Goal: Ask a question: Seek information or help from site administrators or community

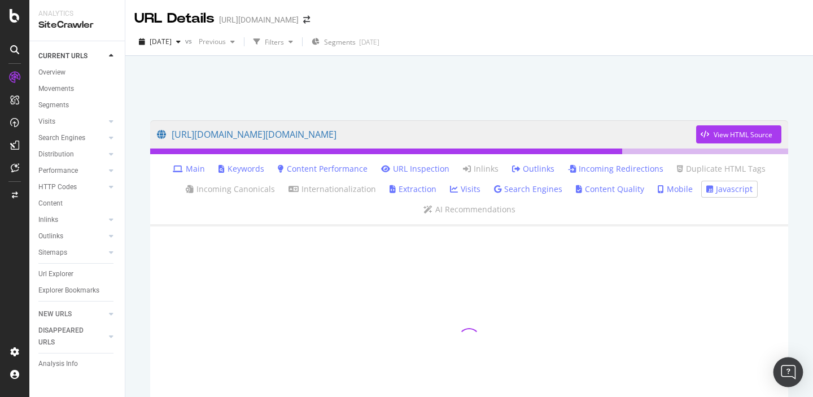
click at [788, 373] on img "Open Intercom Messenger" at bounding box center [788, 372] width 15 height 15
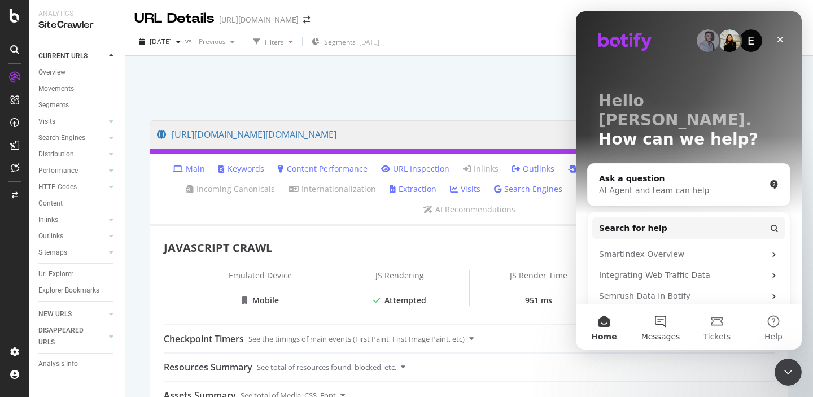
click at [663, 327] on button "Messages" at bounding box center [661, 326] width 56 height 45
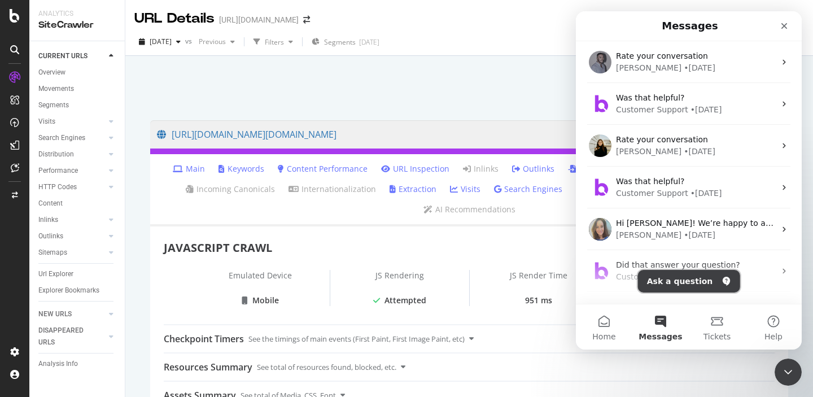
click at [673, 281] on button "Ask a question" at bounding box center [689, 281] width 102 height 23
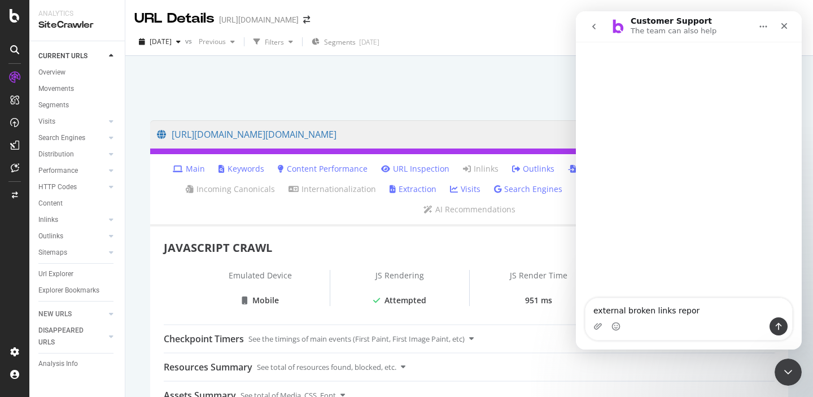
type textarea "external broken links report"
click at [784, 27] on icon "Close" at bounding box center [784, 25] width 9 height 9
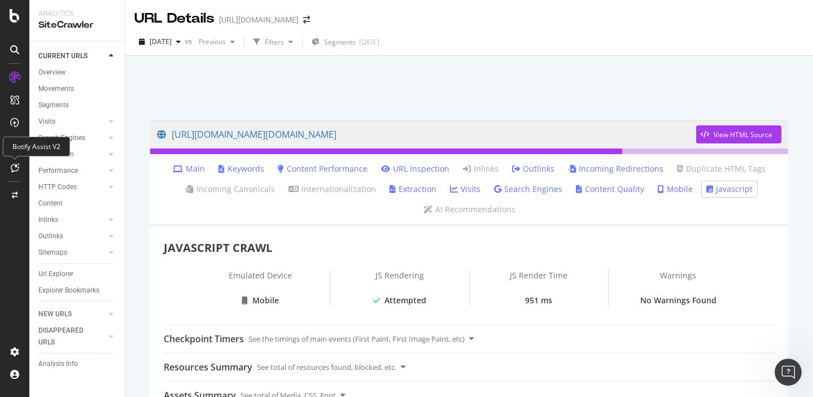
click at [15, 167] on icon at bounding box center [15, 167] width 8 height 9
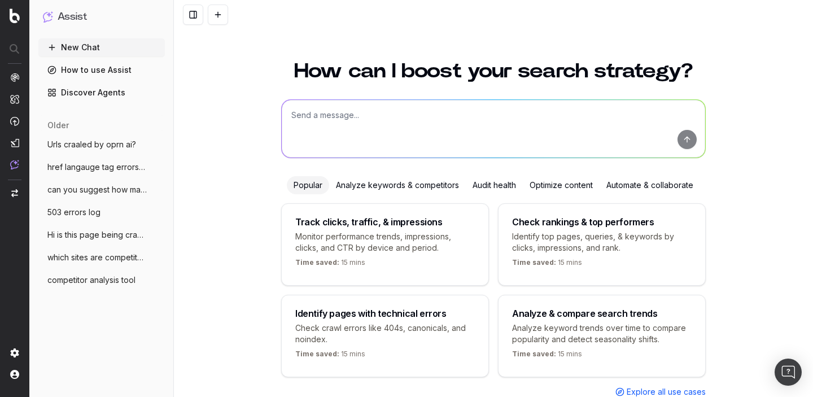
scroll to position [41, 0]
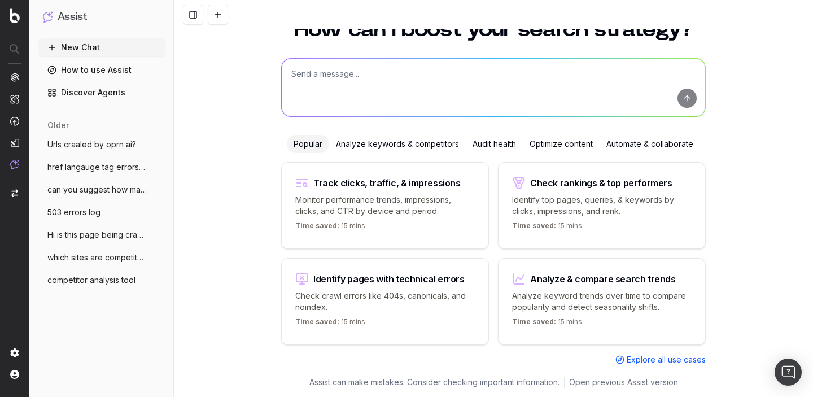
click at [334, 79] on textarea at bounding box center [494, 88] width 424 height 58
paste textarea "external broken links report"
type textarea "external broken links report"
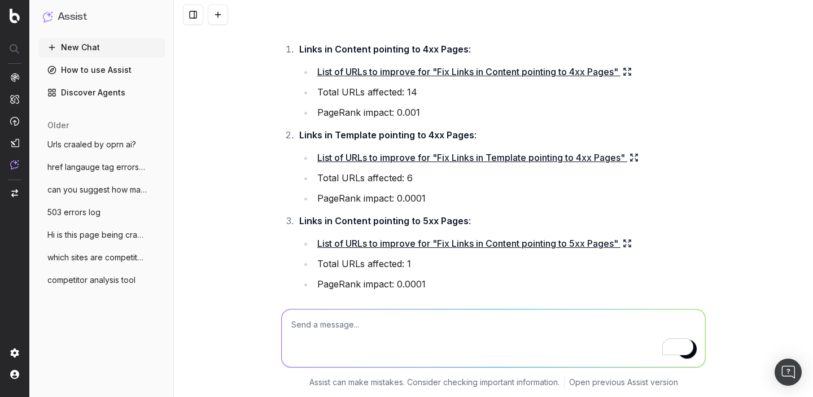
scroll to position [62, 0]
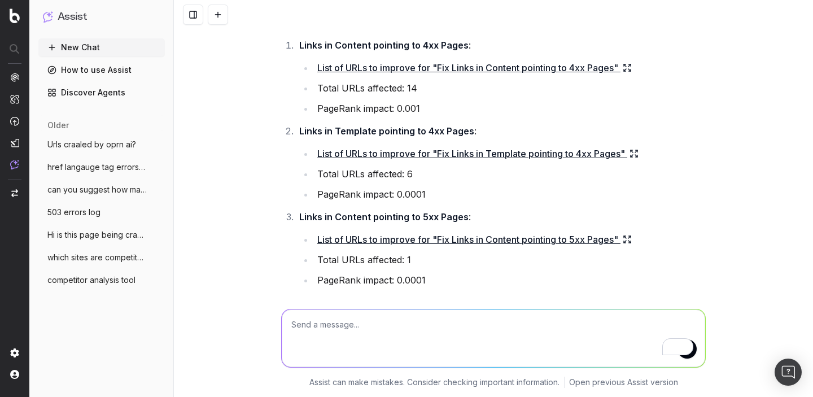
click at [429, 69] on link "List of URLs to improve for "Fix Links in Content pointing to 4xx Pages"" at bounding box center [474, 68] width 315 height 16
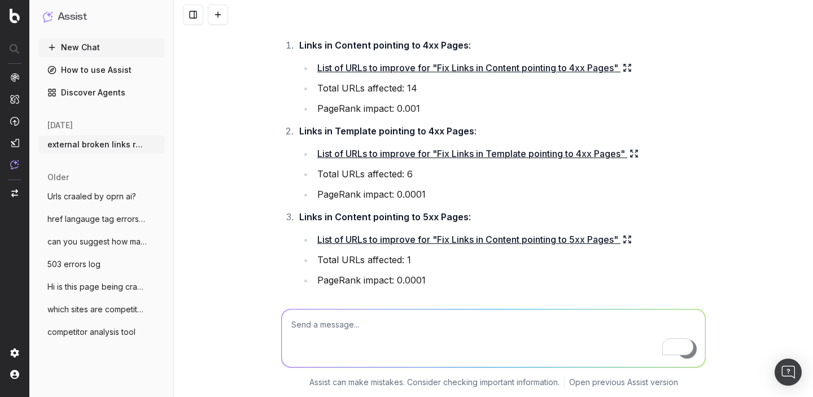
click at [429, 69] on link "List of URLs to improve for "Fix Links in Content pointing to 4xx Pages"" at bounding box center [474, 68] width 315 height 16
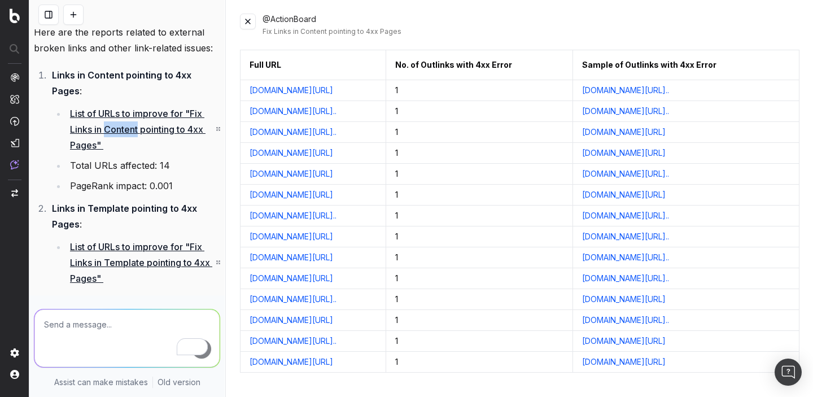
scroll to position [51, 0]
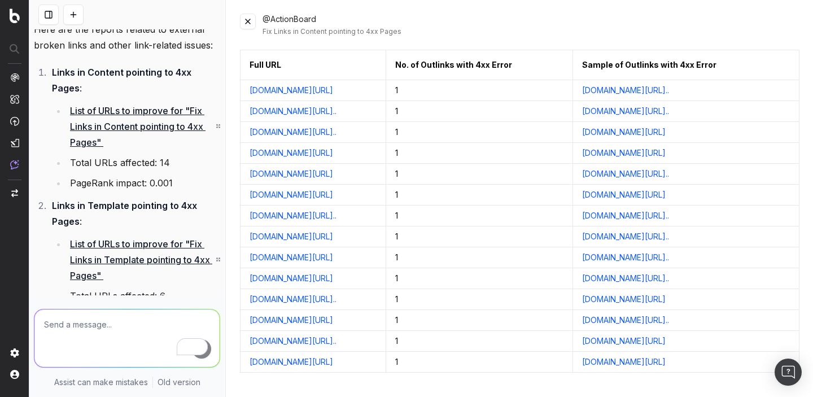
click at [109, 264] on link "List of URLs to improve for "Fix Links in Template pointing to 4xx Pages"" at bounding box center [145, 259] width 150 height 47
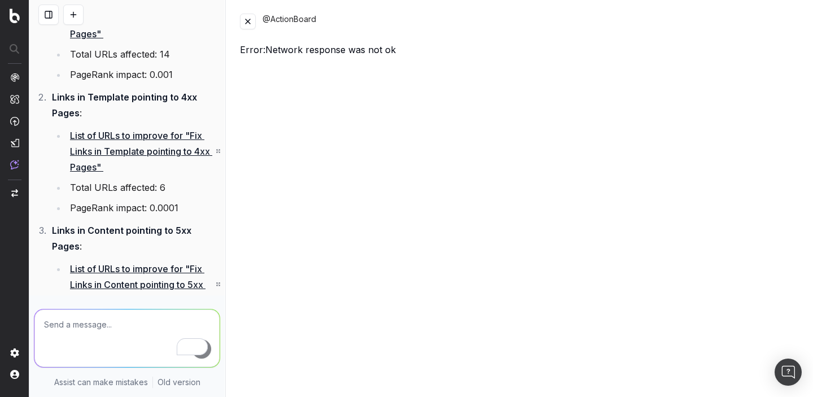
scroll to position [189, 0]
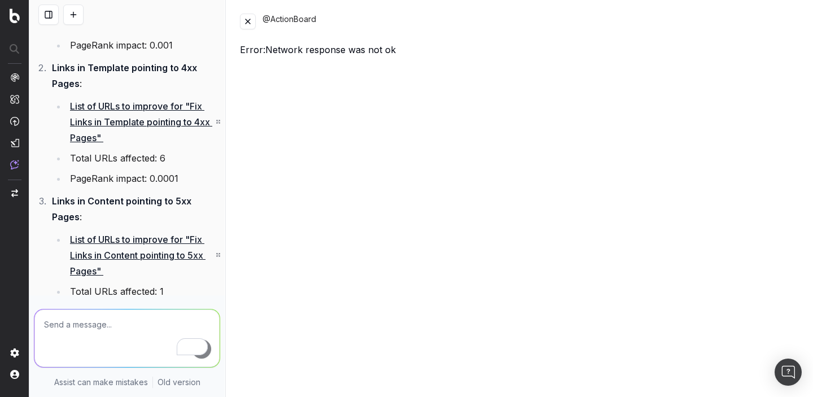
click at [119, 241] on link "List of URLs to improve for "Fix Links in Content pointing to 5xx Pages"" at bounding box center [145, 255] width 150 height 47
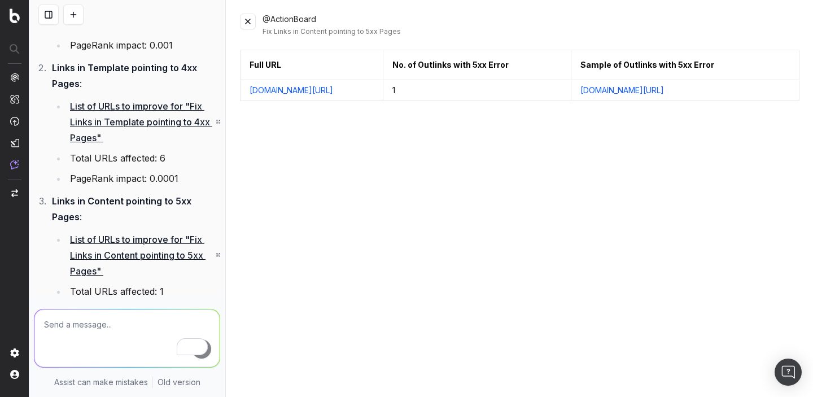
click at [102, 123] on link "List of URLs to improve for "Fix Links in Template pointing to 4xx Pages"" at bounding box center [145, 121] width 150 height 47
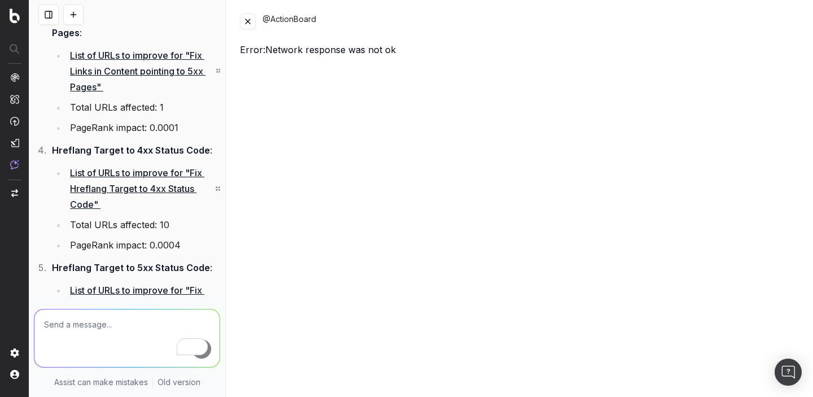
scroll to position [390, 0]
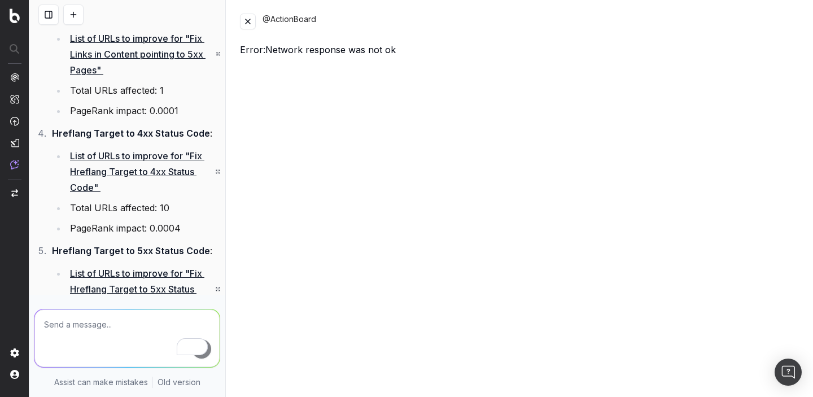
click at [121, 161] on link "List of URLs to improve for "Fix Hreflang Target to 4xx Status Code"" at bounding box center [145, 171] width 150 height 47
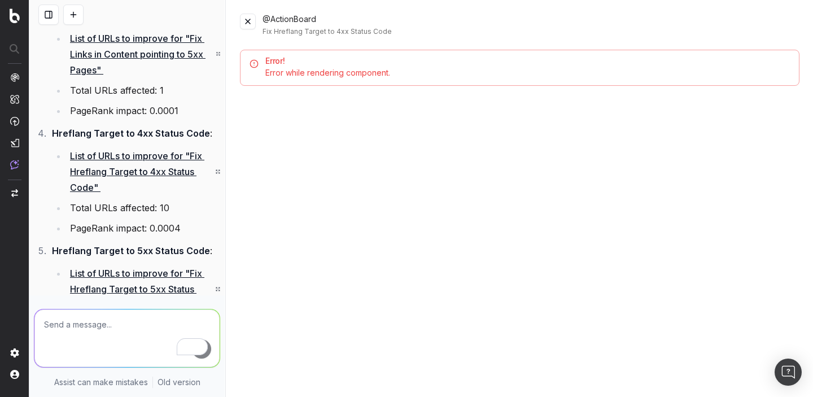
click at [128, 273] on link "List of URLs to improve for "Fix Hreflang Target to 5xx Status Code"" at bounding box center [145, 289] width 150 height 47
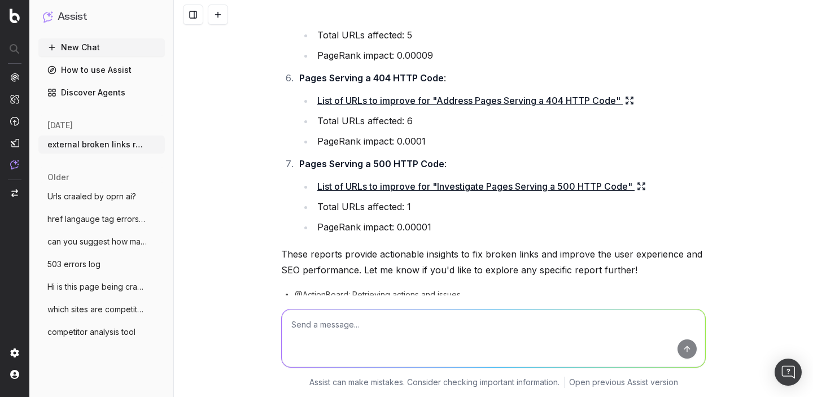
scroll to position [442, 0]
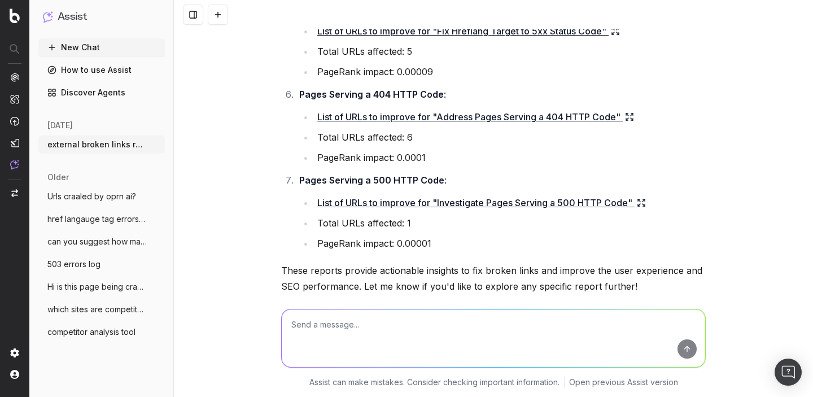
click at [363, 201] on link "List of URLs to improve for "Investigate Pages Serving a 500 HTTP Code"" at bounding box center [481, 203] width 329 height 16
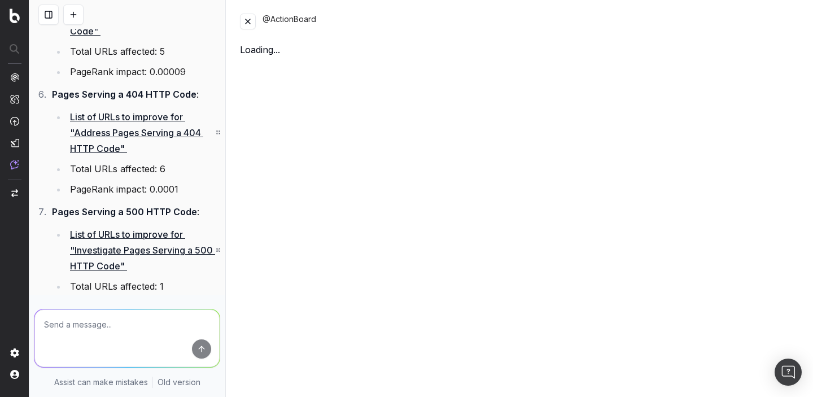
scroll to position [632, 0]
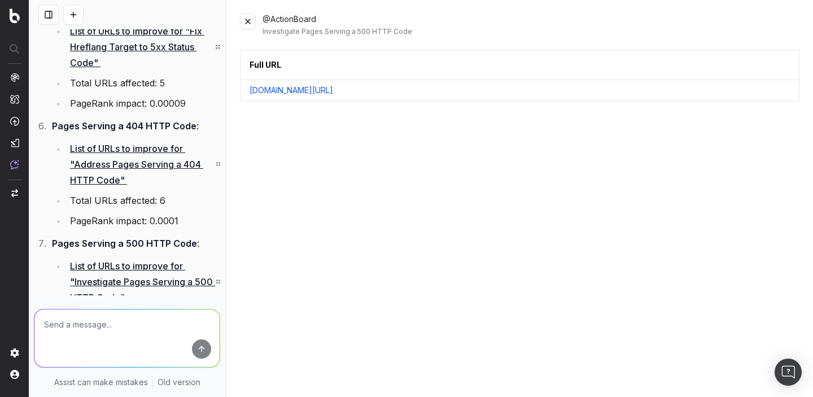
click at [120, 150] on link "List of URLs to improve for "Address Pages Serving a 404 HTTP Code"" at bounding box center [145, 164] width 150 height 47
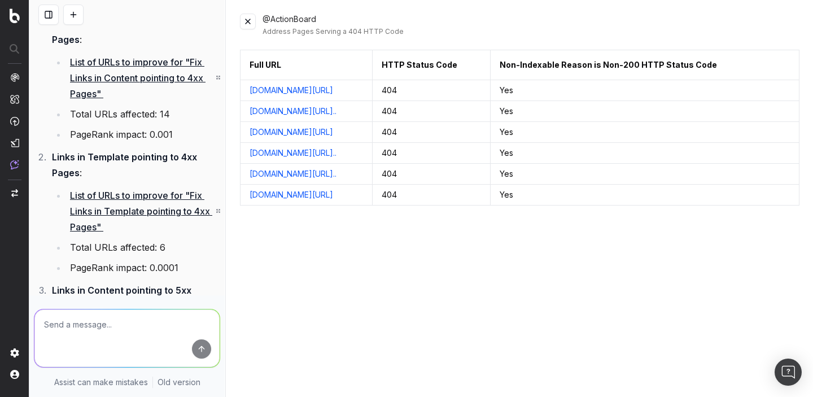
scroll to position [0, 0]
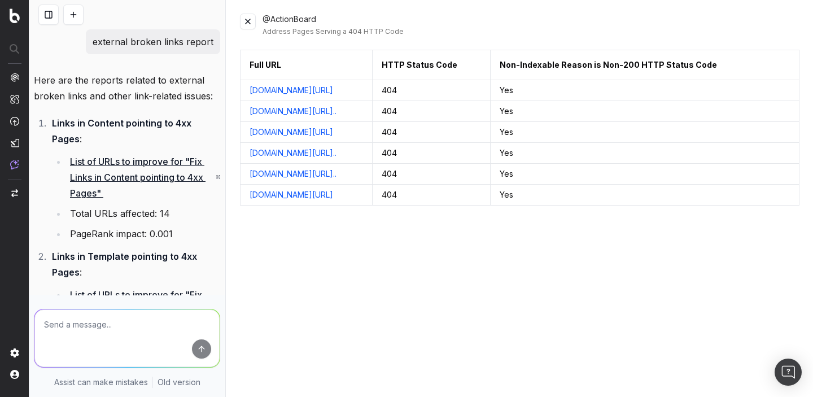
click at [250, 19] on button at bounding box center [248, 22] width 16 height 16
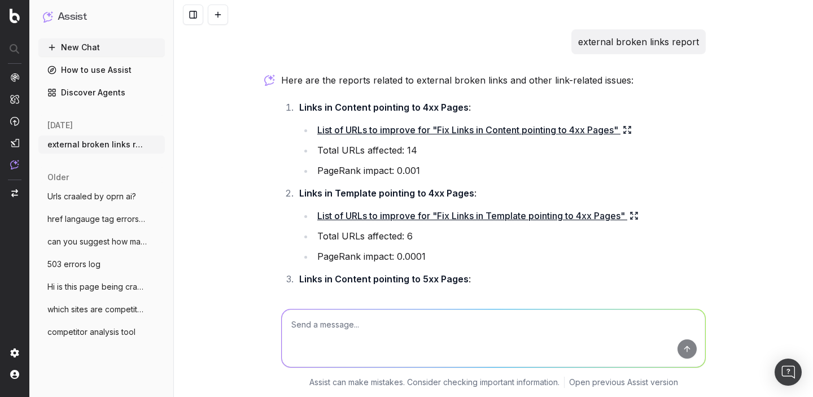
click at [314, 325] on textarea at bounding box center [494, 339] width 424 height 58
type textarea "external links report"
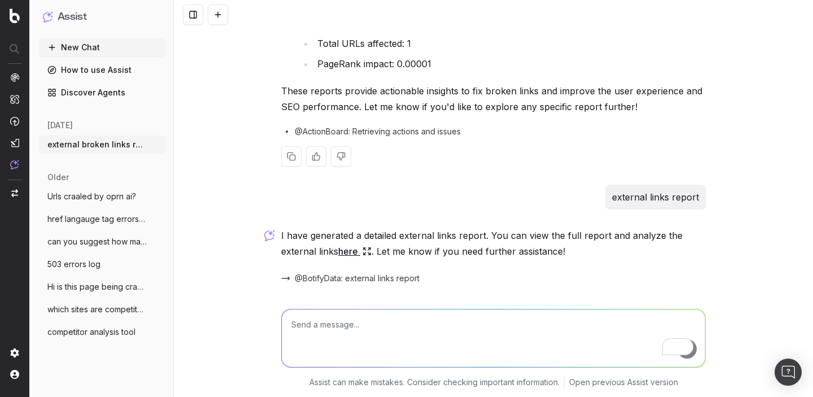
scroll to position [660, 0]
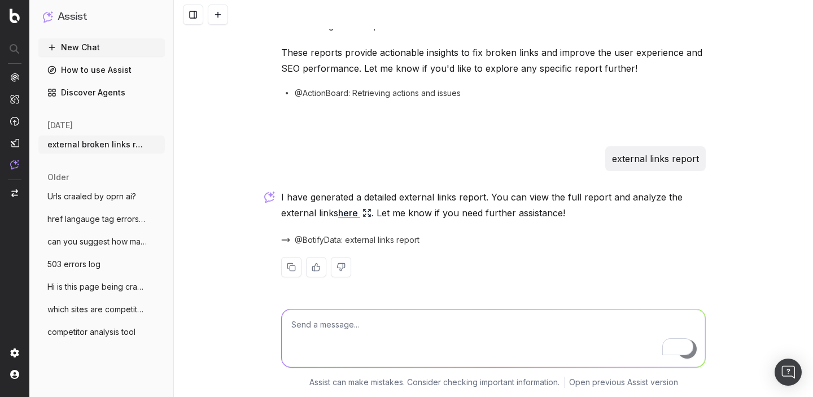
click at [350, 214] on link "here" at bounding box center [354, 213] width 33 height 16
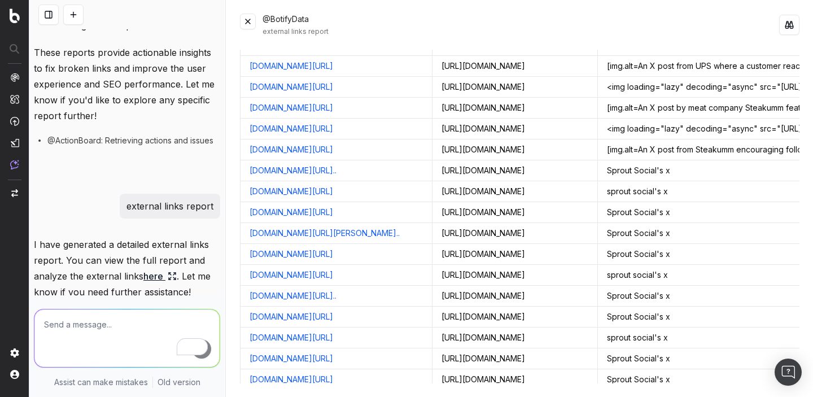
scroll to position [4154, 0]
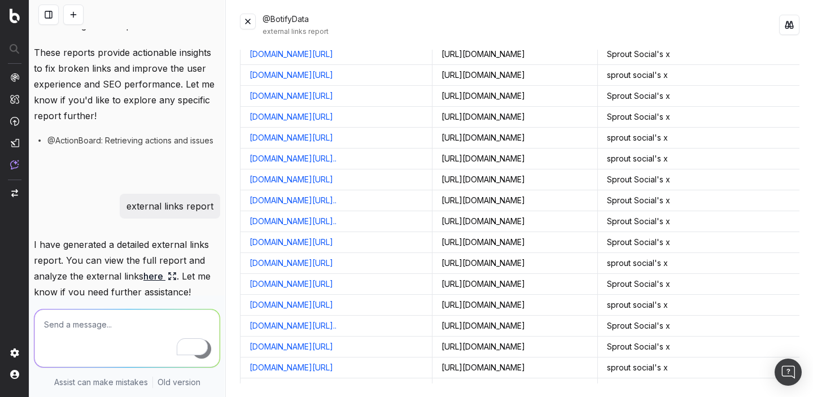
click at [249, 22] on button at bounding box center [248, 22] width 16 height 16
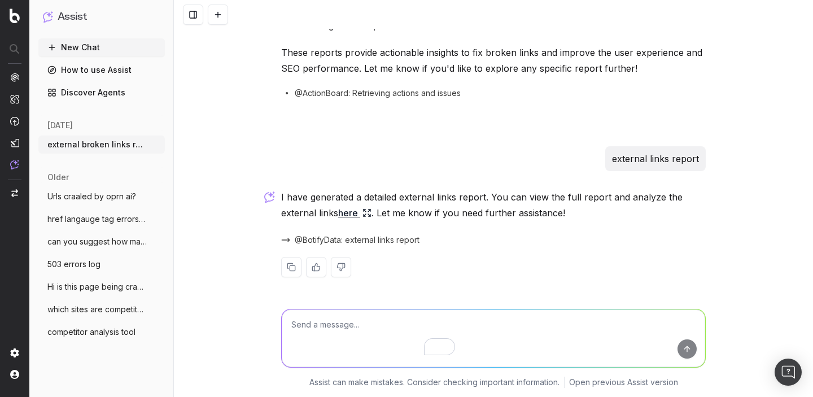
scroll to position [660, 0]
click at [308, 325] on textarea "To enrich screen reader interactions, please activate Accessibility in Grammarl…" at bounding box center [494, 339] width 424 height 58
type textarea "wher in the system can I find it?"
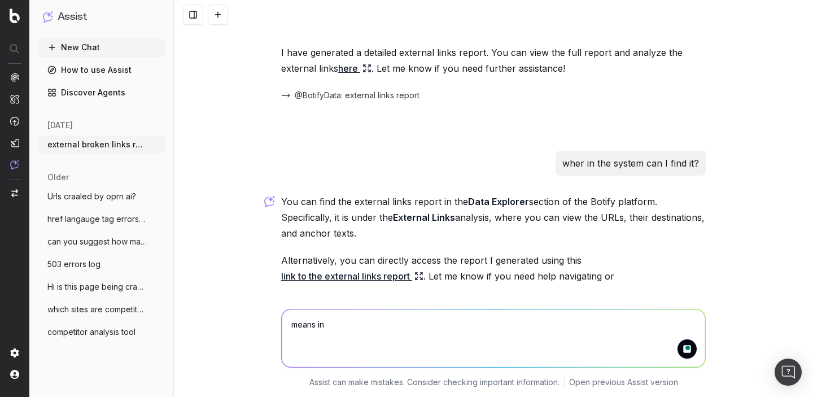
scroll to position [859, 0]
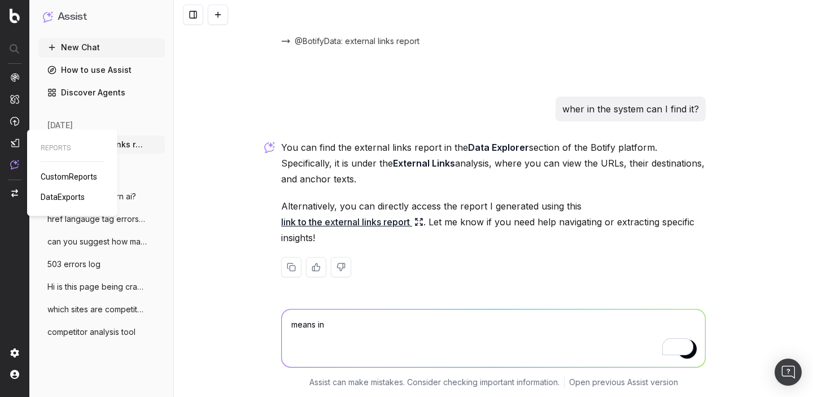
type textarea "means in"
click at [66, 197] on span "DataExports" at bounding box center [63, 197] width 44 height 9
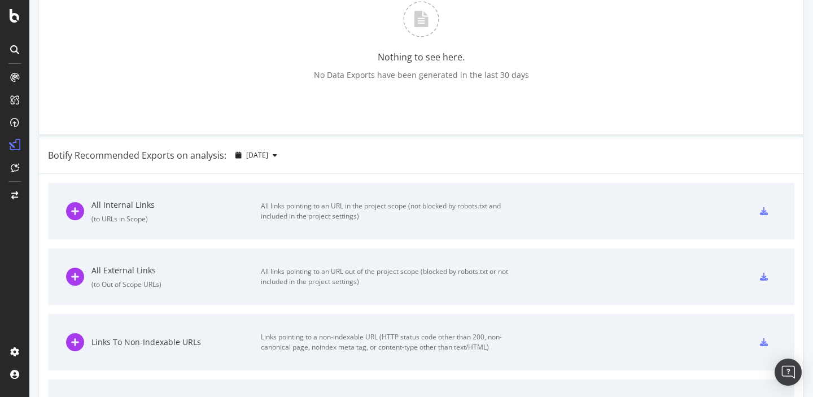
scroll to position [222, 0]
